Goal: Find specific page/section: Find specific page/section

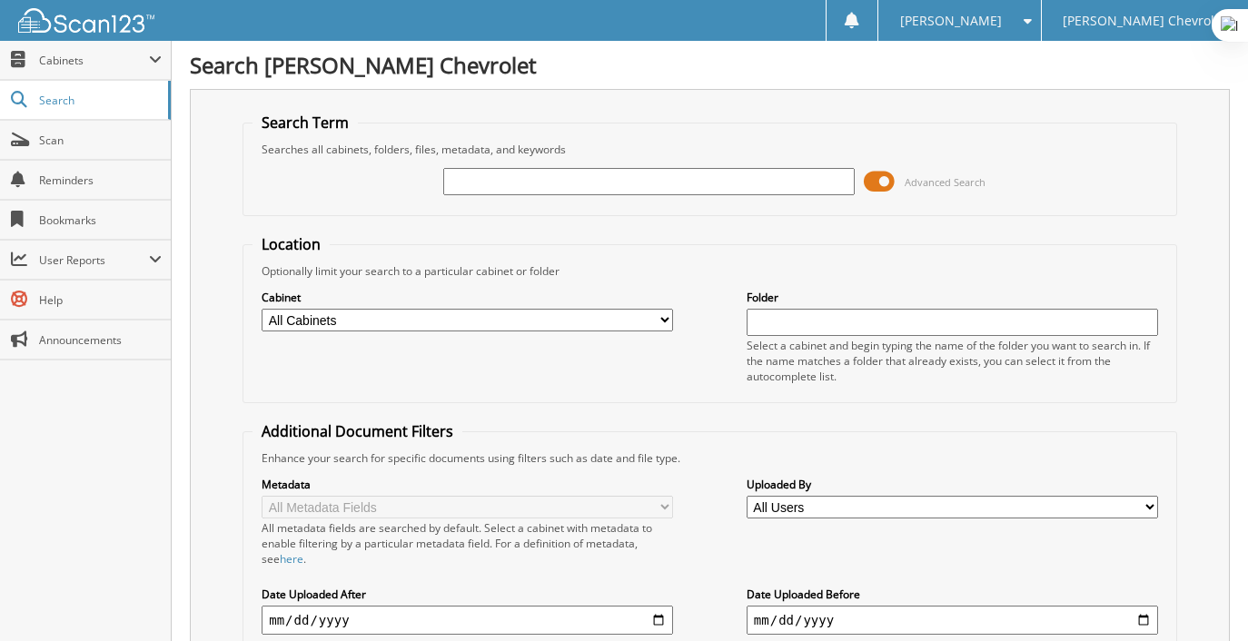
click at [476, 179] on input "text" at bounding box center [648, 181] width 411 height 27
type input "85319"
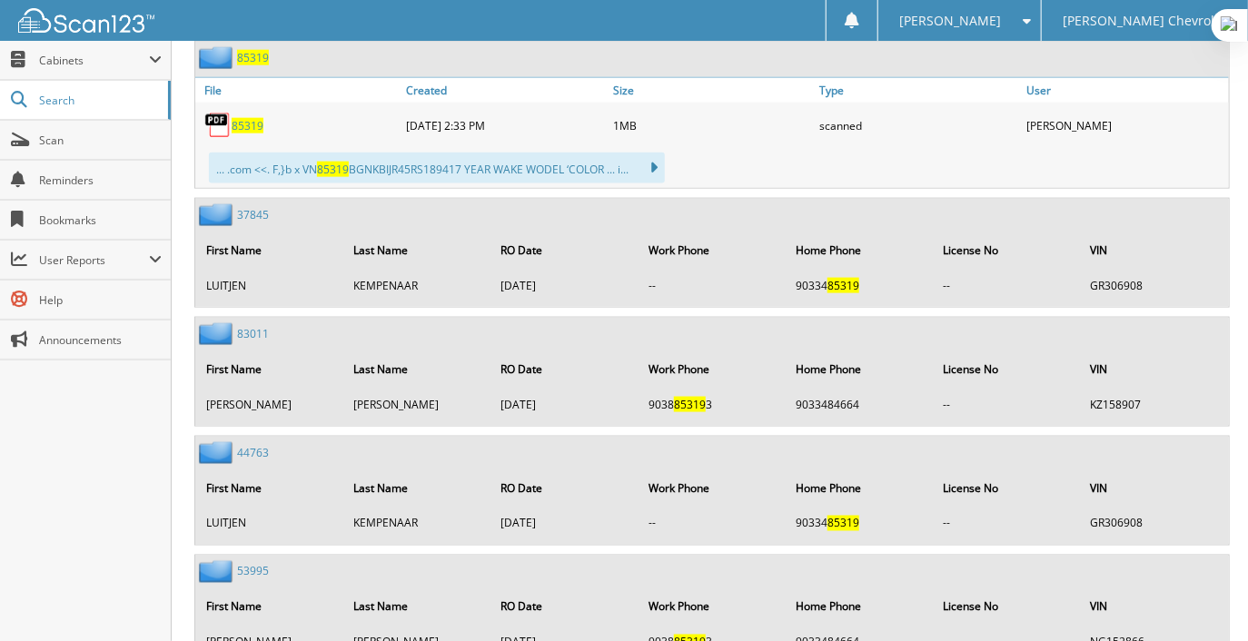
scroll to position [909, 0]
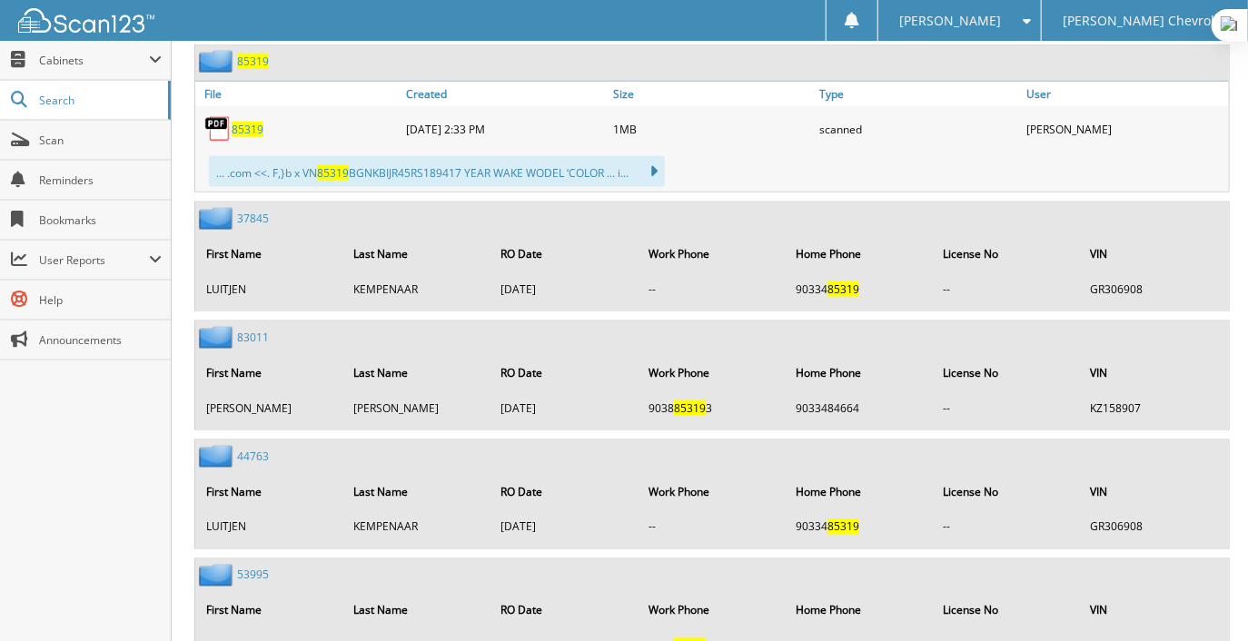
click at [259, 123] on div "85319" at bounding box center [298, 129] width 207 height 36
click at [248, 122] on span "85319" at bounding box center [248, 129] width 32 height 15
